Goal: Task Accomplishment & Management: Complete application form

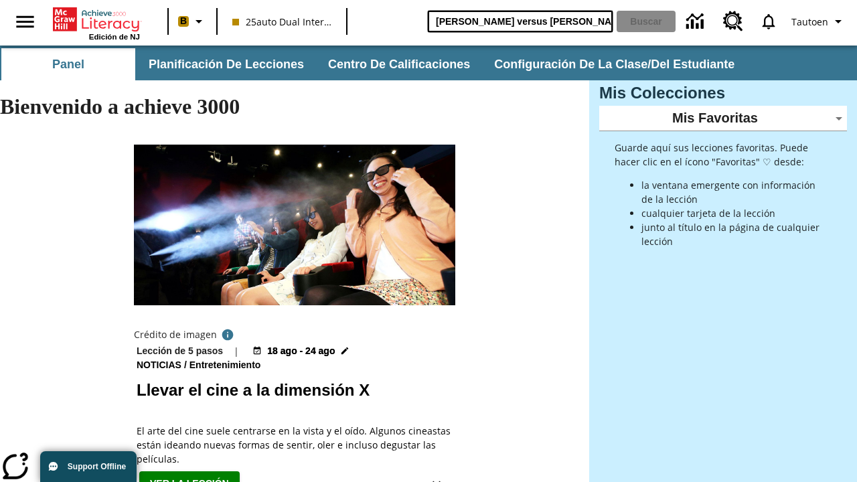
type input "[PERSON_NAME] versus [PERSON_NAME]"
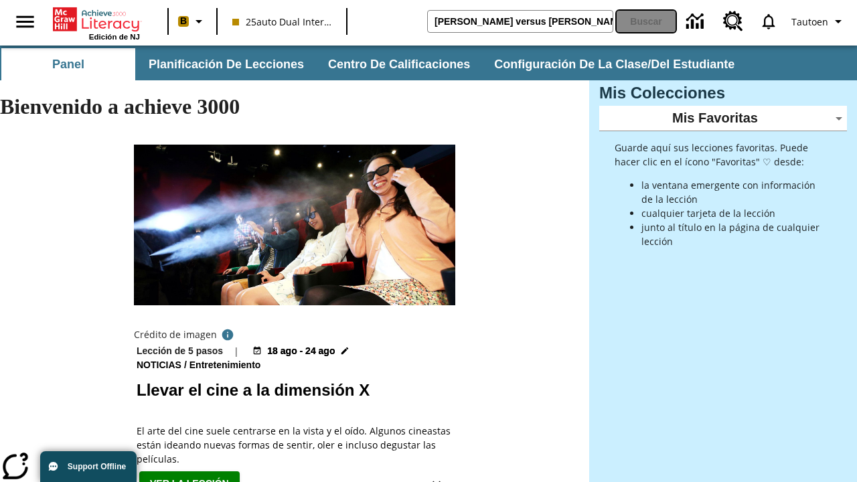
click at [646, 21] on button "Buscar" at bounding box center [646, 21] width 59 height 21
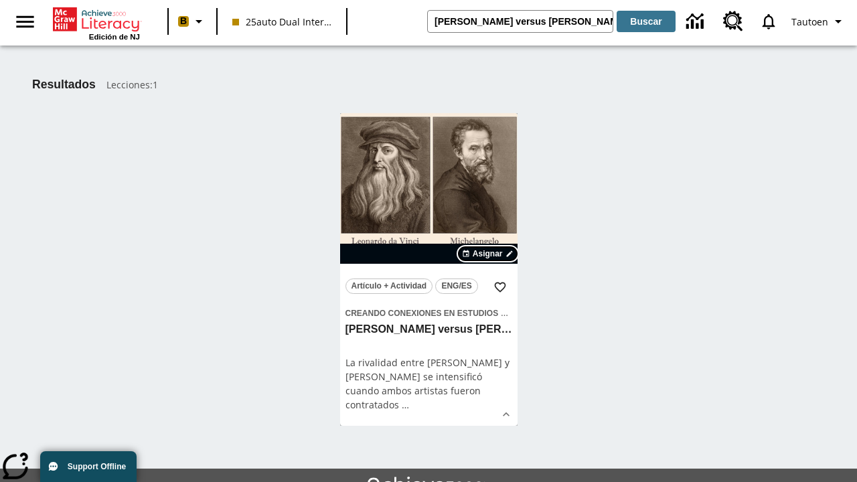
click at [488, 254] on span "Asignar" at bounding box center [488, 254] width 30 height 12
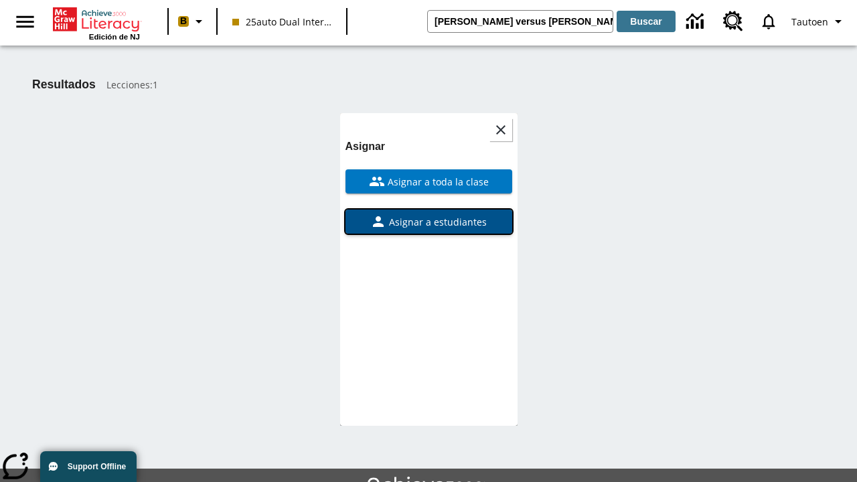
click at [428, 222] on span "Asignar a estudiantes" at bounding box center [436, 222] width 100 height 14
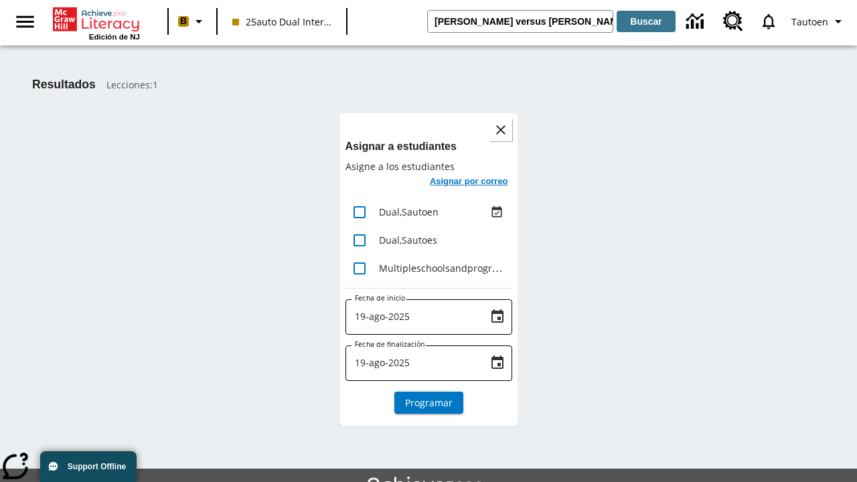
click at [359, 212] on input "lesson details" at bounding box center [359, 212] width 28 height 28
checkbox input "true"
click at [467, 183] on h6 "Asignar por correo" at bounding box center [469, 181] width 78 height 15
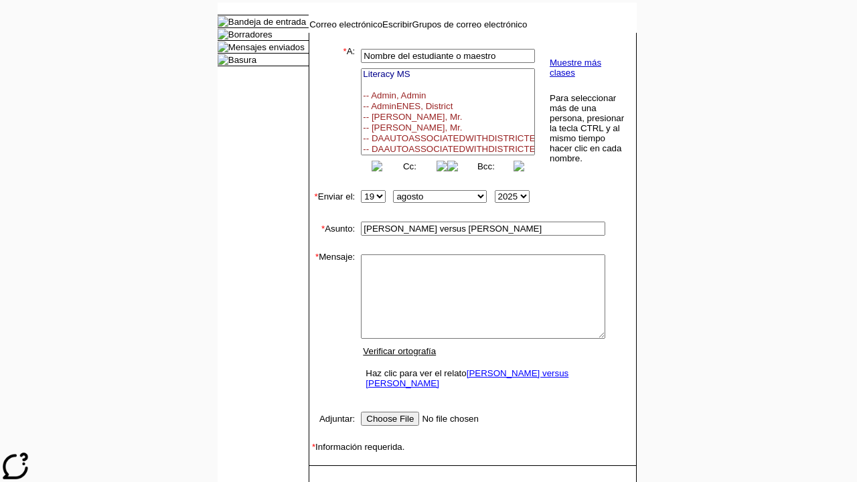
select select
click at [324, 481] on link "Enviar" at bounding box center [330, 486] width 25 height 10
